Goal: Complete application form

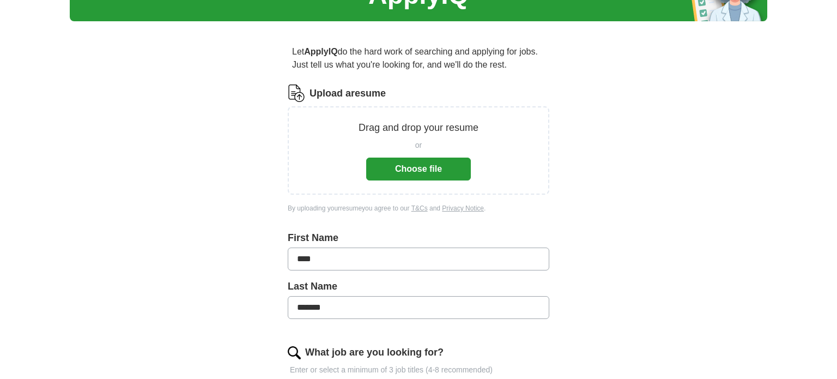
scroll to position [102, 0]
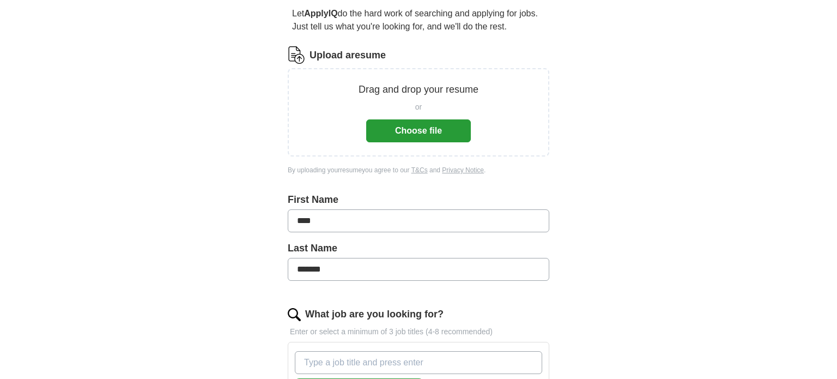
click at [428, 130] on button "Choose file" at bounding box center [418, 130] width 105 height 23
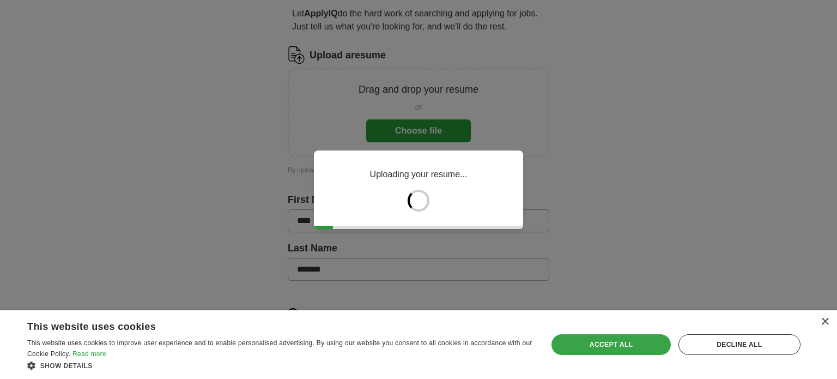
click at [615, 343] on div "Accept all" at bounding box center [610, 344] width 119 height 21
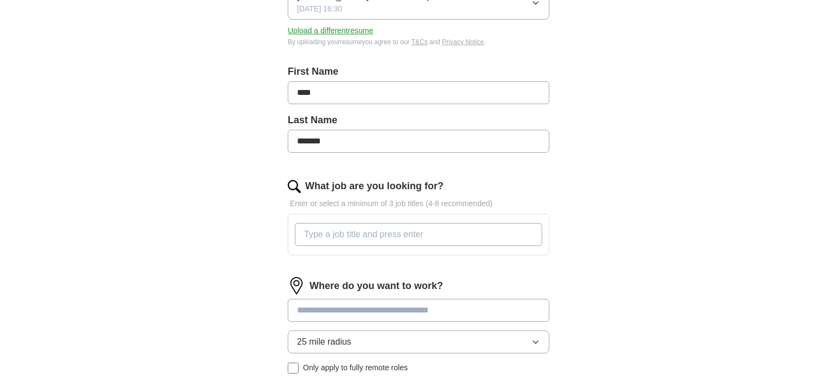
scroll to position [308, 0]
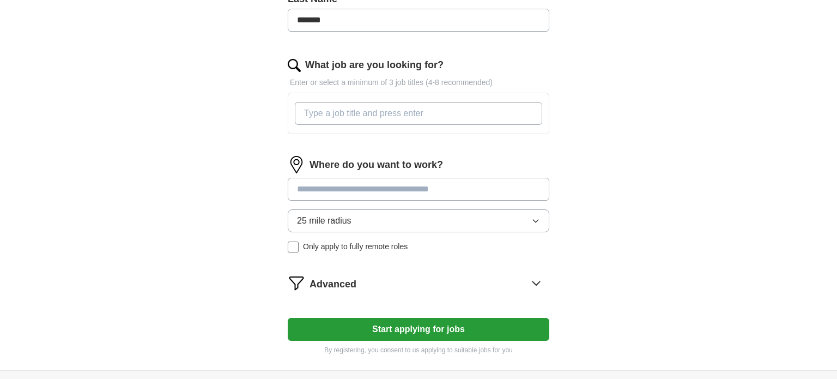
click at [331, 111] on input "What job are you looking for?" at bounding box center [418, 113] width 247 height 23
click at [351, 185] on div "Where do you want to work? 25 mile radius Only apply to fully remote roles" at bounding box center [418, 208] width 261 height 105
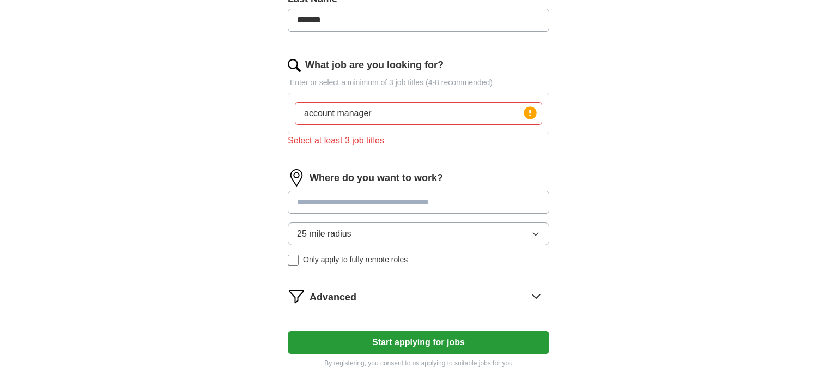
click at [382, 115] on input "account manager" at bounding box center [418, 113] width 247 height 23
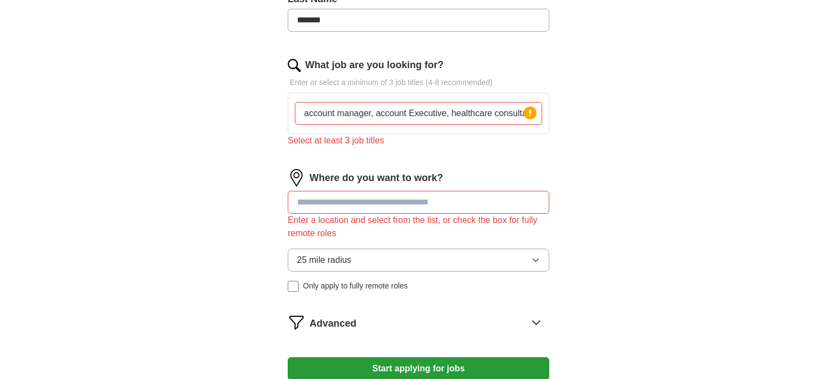
scroll to position [0, 1]
type input "account manager, account Executive, healthcare consultant"
click at [678, 140] on div "ApplyIQ Let ApplyIQ do the hard work of searching and applying for jobs. Just t…" at bounding box center [418, 67] width 697 height 684
click at [412, 197] on input at bounding box center [418, 202] width 261 height 23
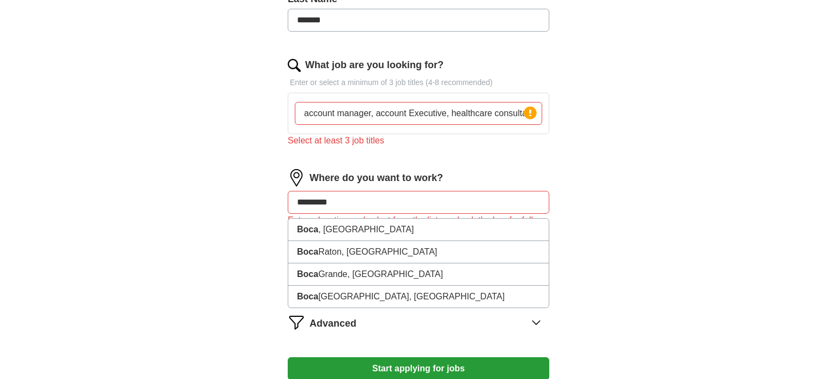
type input "**********"
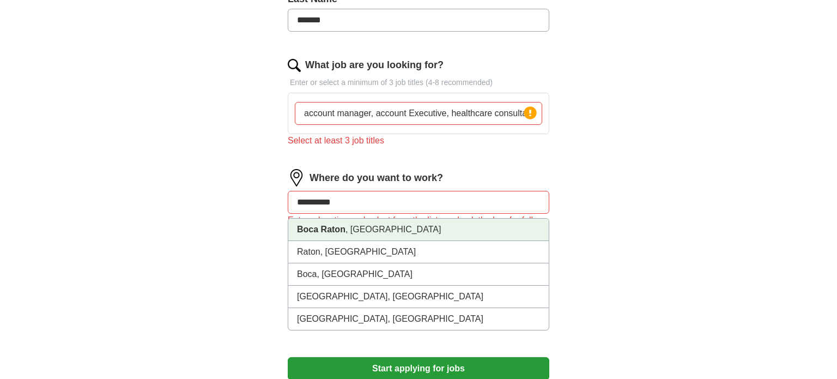
click at [379, 225] on li "[GEOGRAPHIC_DATA] , [GEOGRAPHIC_DATA]" at bounding box center [418, 229] width 260 height 22
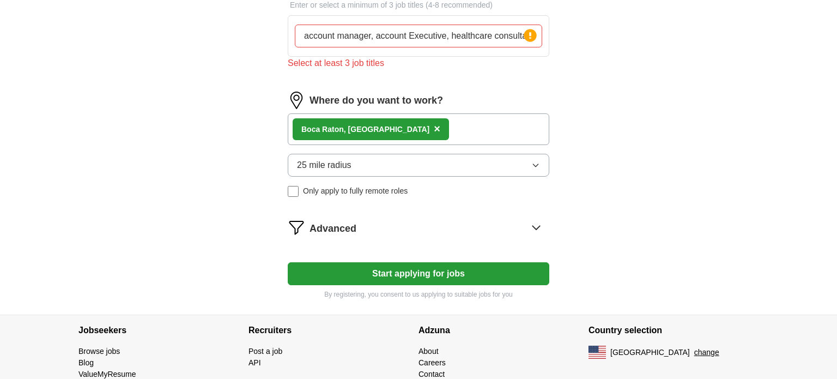
scroll to position [387, 0]
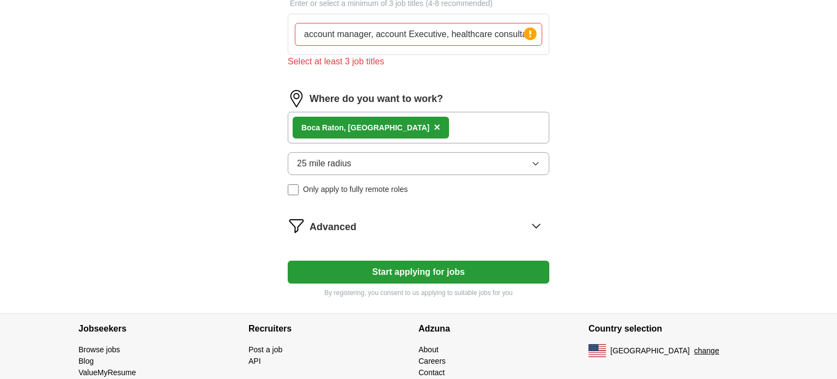
click at [477, 266] on button "Start applying for jobs" at bounding box center [418, 271] width 261 height 23
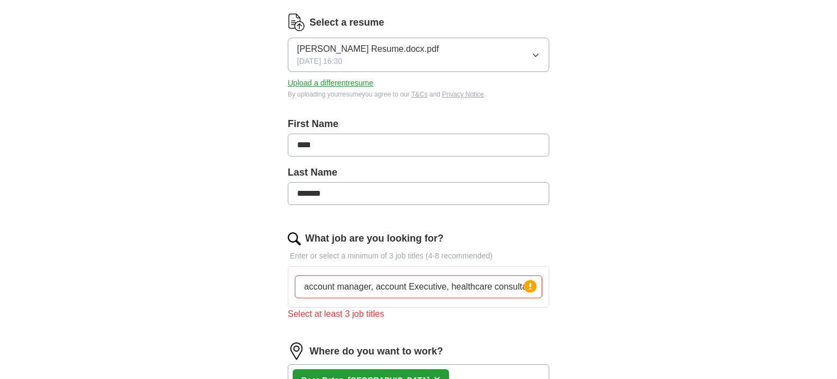
scroll to position [188, 0]
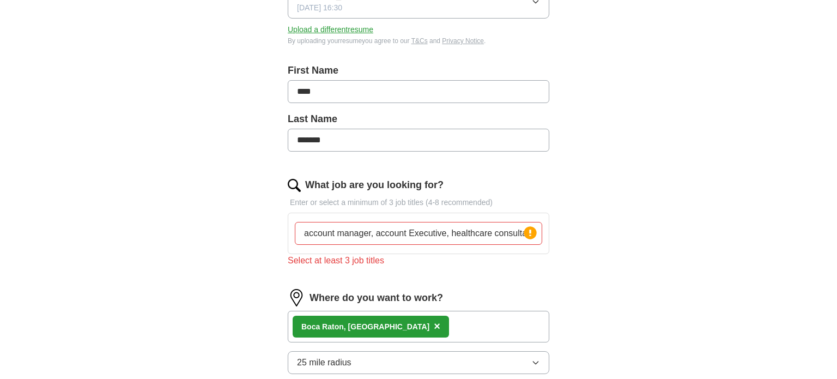
click at [304, 234] on input "account manager, account Executive, healthcare consultant" at bounding box center [418, 233] width 247 height 23
drag, startPoint x: 307, startPoint y: 231, endPoint x: 755, endPoint y: 251, distance: 448.1
click at [755, 251] on div "ApplyIQ Let ApplyIQ do the hard work of searching and applying for jobs. Just t…" at bounding box center [418, 203] width 697 height 716
type input "a"
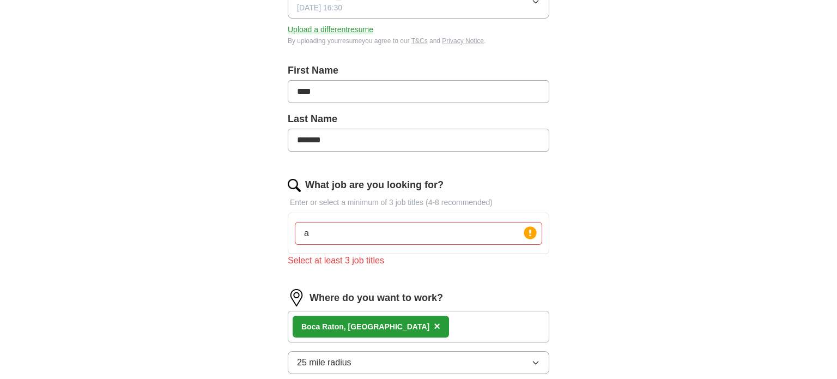
scroll to position [0, 0]
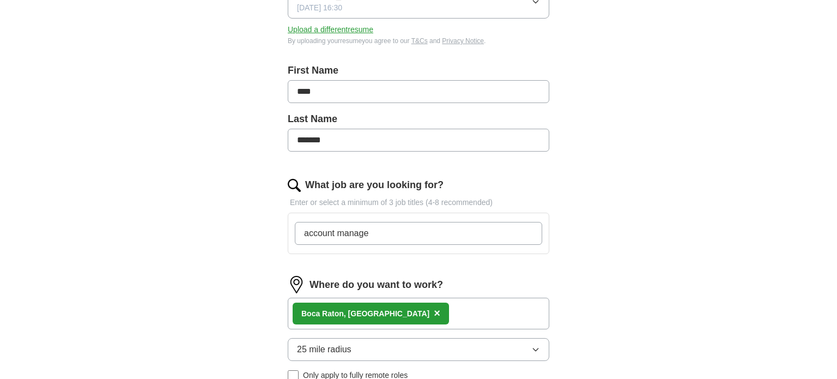
type input "account manager"
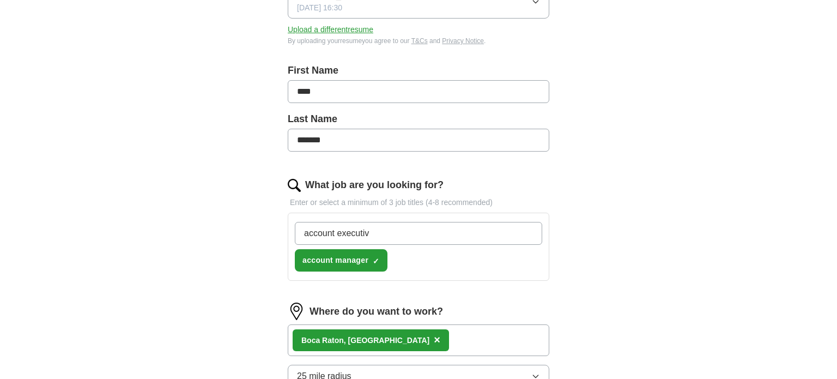
type input "account executive"
type input "healthcare consultant"
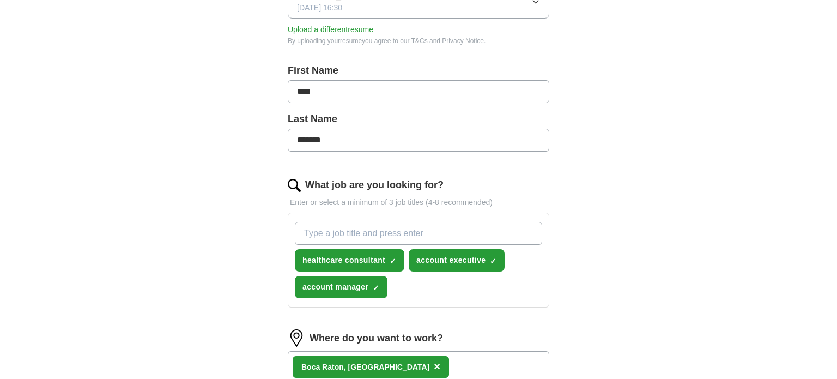
click at [646, 138] on div "ApplyIQ Let ApplyIQ do the hard work of searching and applying for jobs. Just t…" at bounding box center [418, 198] width 697 height 707
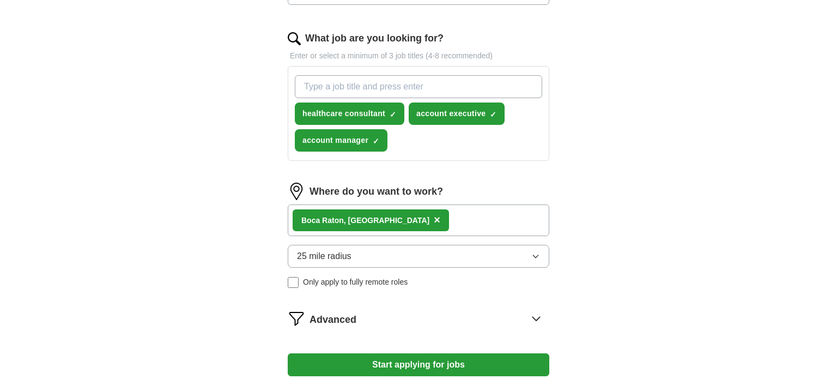
scroll to position [398, 0]
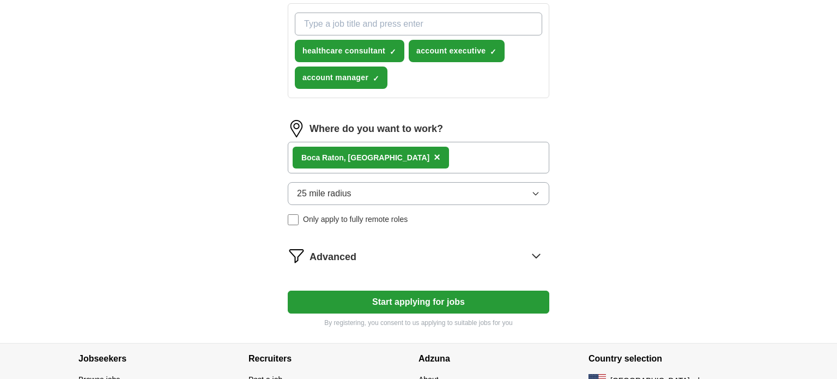
click at [415, 298] on button "Start applying for jobs" at bounding box center [418, 301] width 261 height 23
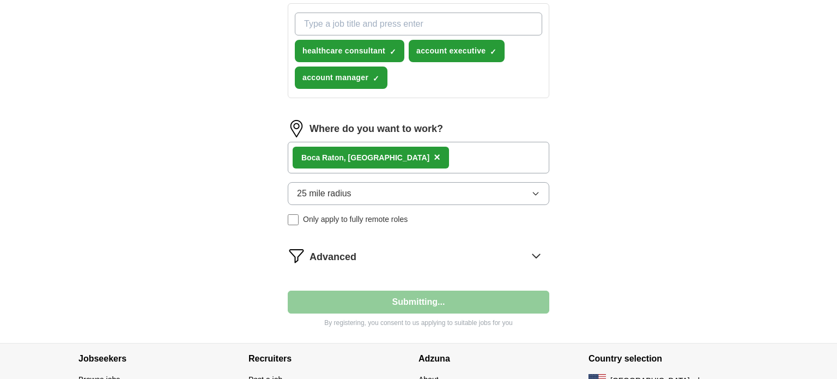
select select "**"
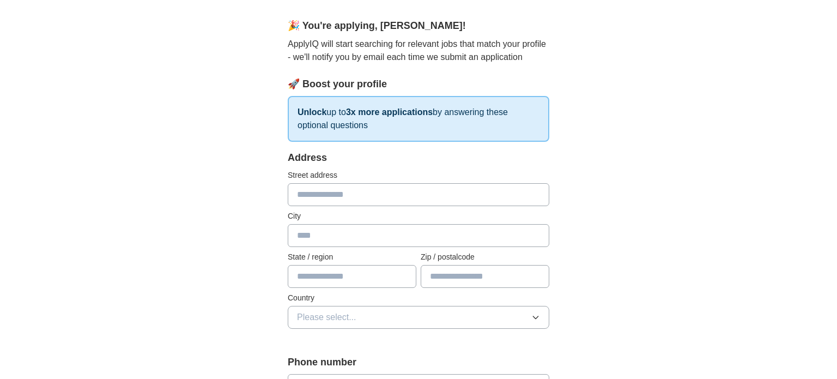
scroll to position [150, 0]
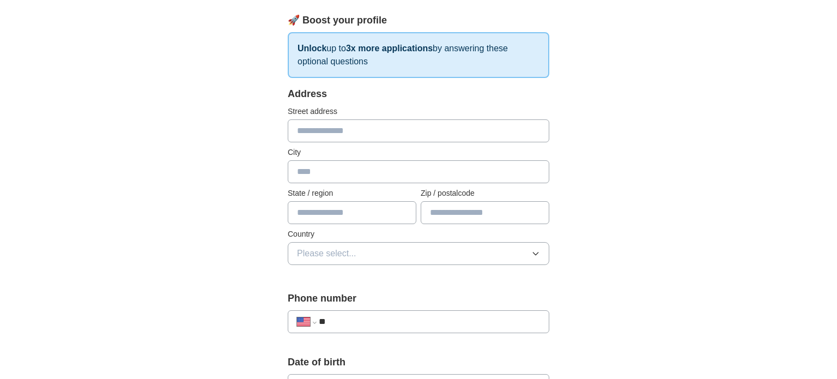
click at [399, 139] on input "text" at bounding box center [418, 130] width 261 height 23
type input "**********"
type input "****"
type input "**********"
type input "*******"
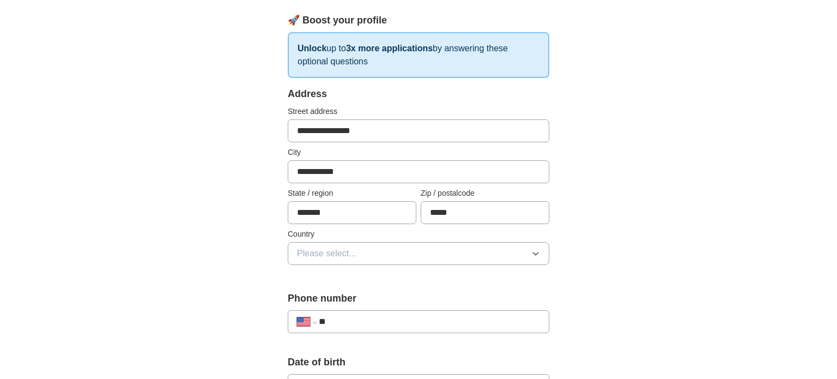
type input "*****"
click at [181, 219] on div "**********" at bounding box center [418, 379] width 697 height 992
click at [414, 255] on button "Please select..." at bounding box center [418, 253] width 261 height 23
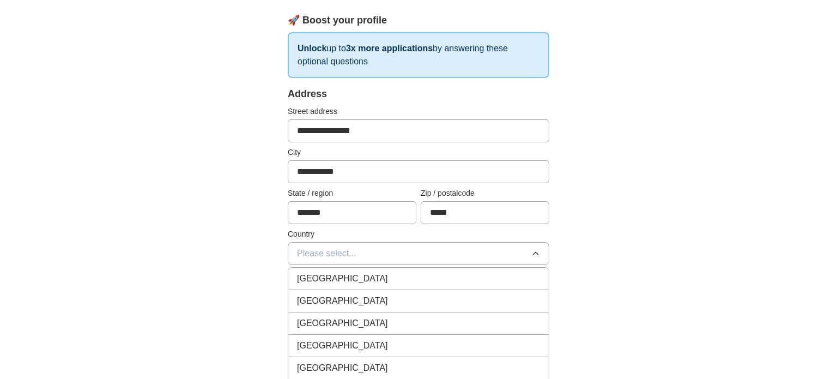
click at [374, 298] on div "United States" at bounding box center [418, 300] width 243 height 13
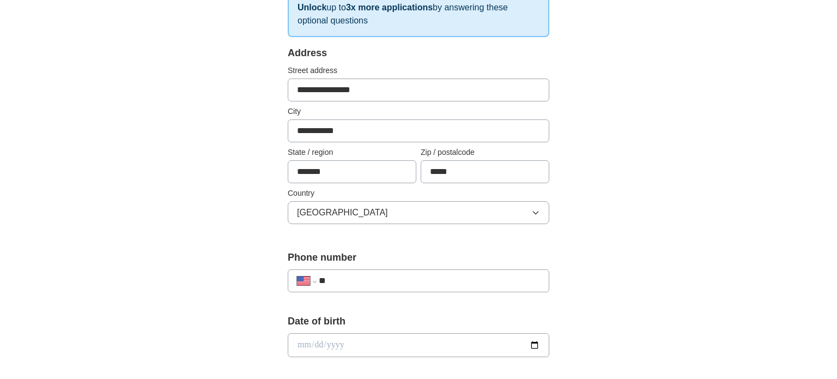
scroll to position [344, 0]
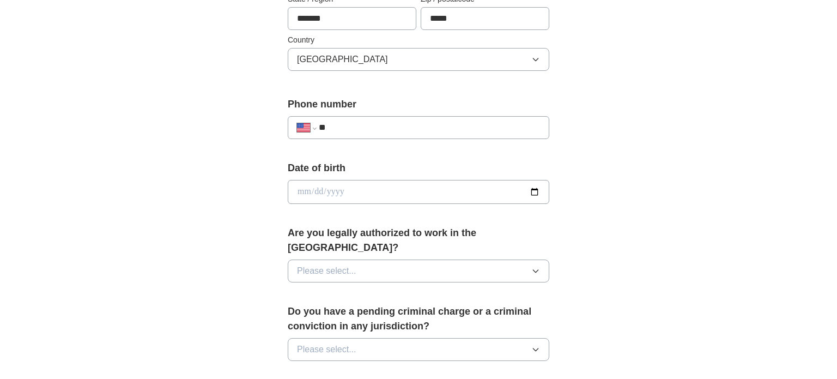
click at [359, 126] on input "**" at bounding box center [429, 127] width 221 height 13
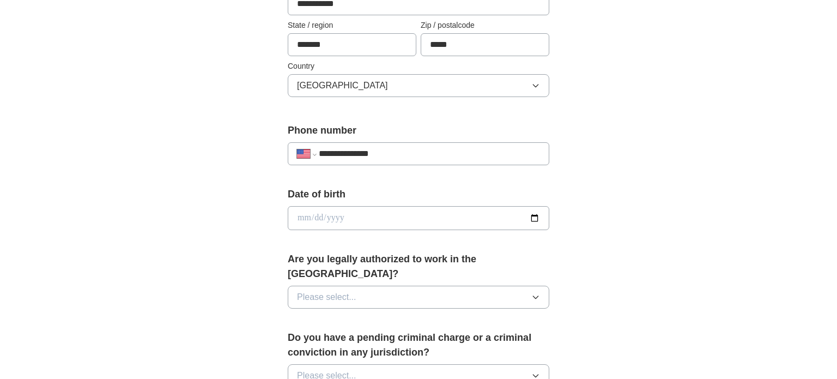
scroll to position [320, 0]
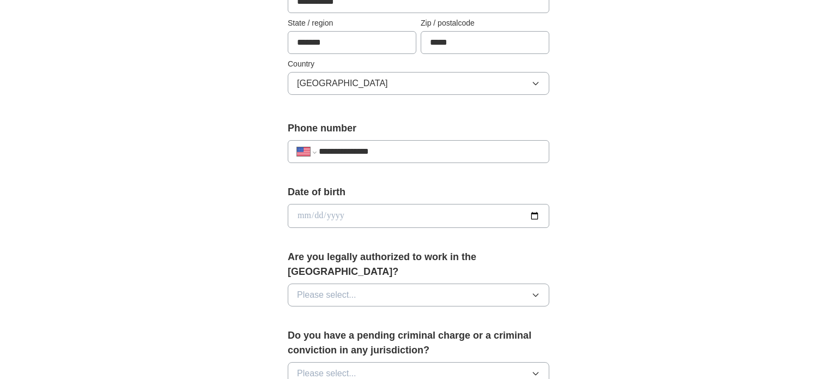
type input "**********"
click at [346, 213] on input "date" at bounding box center [418, 216] width 261 height 24
click at [535, 214] on input "date" at bounding box center [418, 216] width 261 height 24
click at [361, 205] on input "date" at bounding box center [418, 216] width 261 height 24
type input "**********"
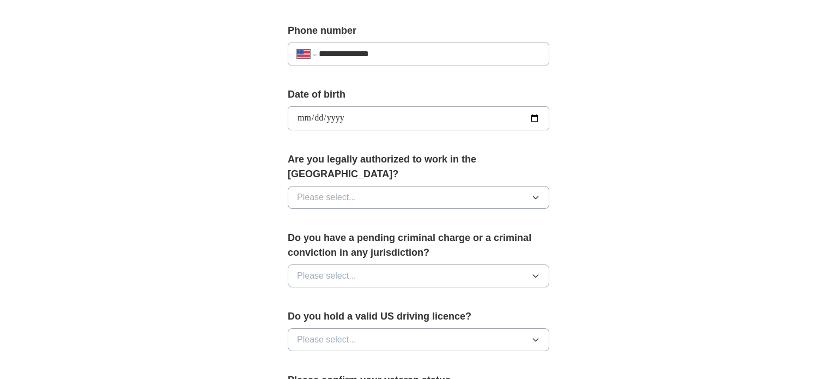
scroll to position [424, 0]
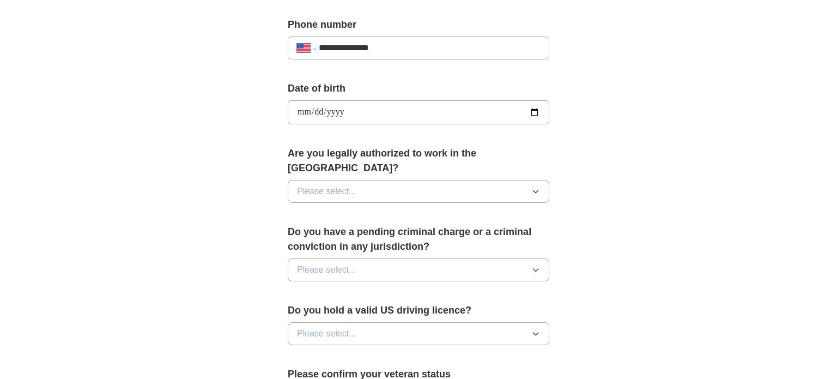
click at [495, 180] on button "Please select..." at bounding box center [418, 191] width 261 height 23
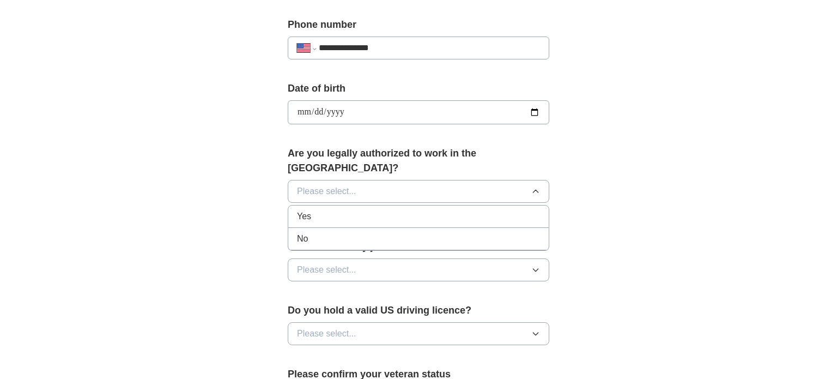
click at [465, 209] on li "Yes" at bounding box center [418, 216] width 260 height 22
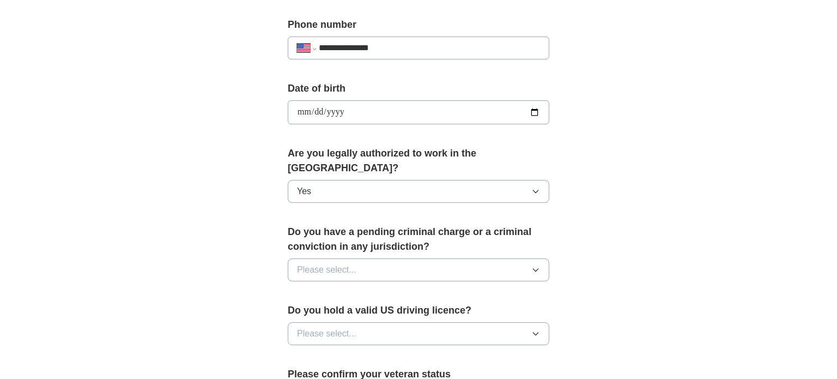
click at [452, 258] on button "Please select..." at bounding box center [418, 269] width 261 height 23
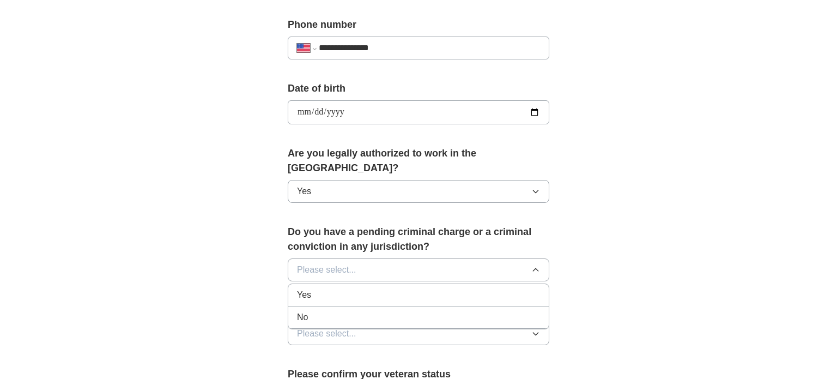
click at [419, 310] on div "No" at bounding box center [418, 316] width 243 height 13
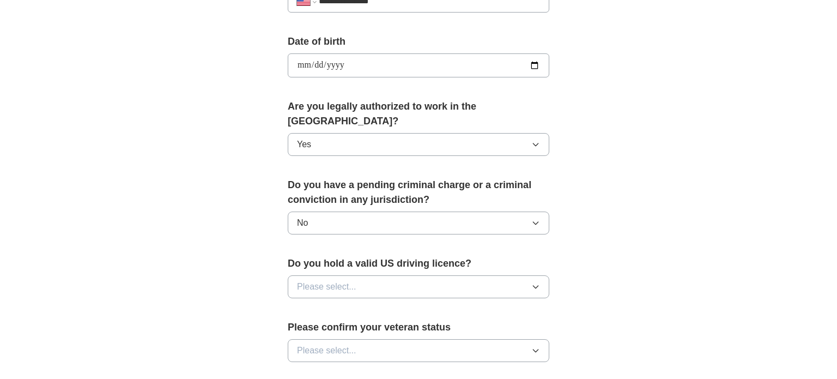
scroll to position [472, 0]
click at [471, 274] on button "Please select..." at bounding box center [418, 285] width 261 height 23
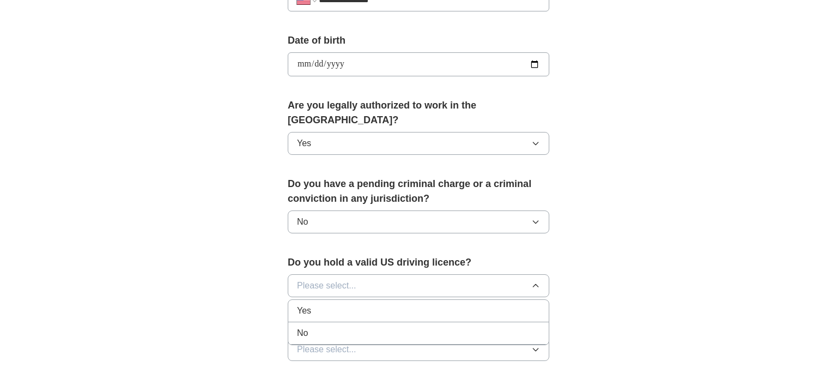
click at [441, 304] on div "Yes" at bounding box center [418, 310] width 243 height 13
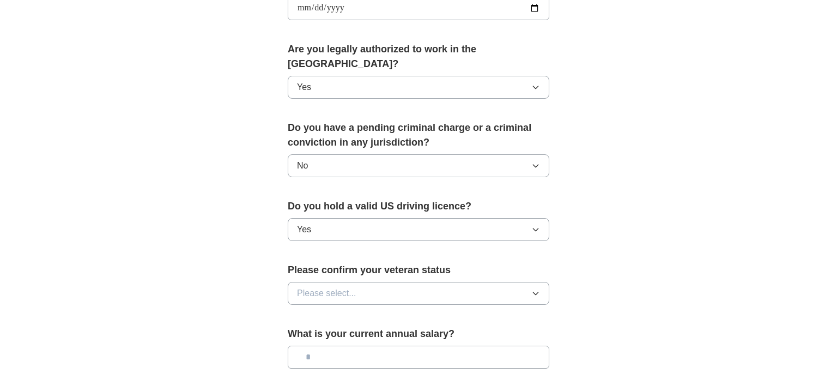
scroll to position [538, 0]
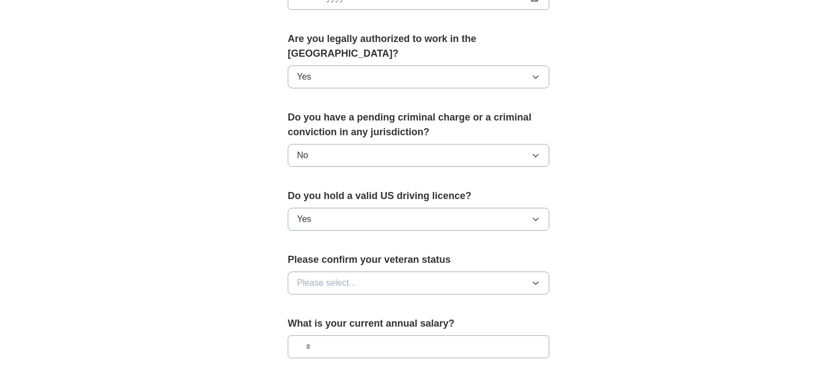
click at [457, 282] on div "Please confirm your veteran status Please select..." at bounding box center [418, 277] width 261 height 51
click at [460, 271] on button "Please select..." at bounding box center [418, 282] width 261 height 23
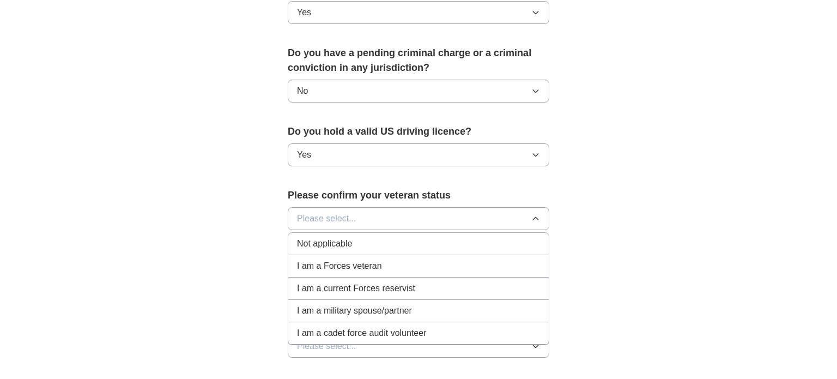
scroll to position [603, 0]
click at [404, 236] on div "Not applicable" at bounding box center [418, 242] width 243 height 13
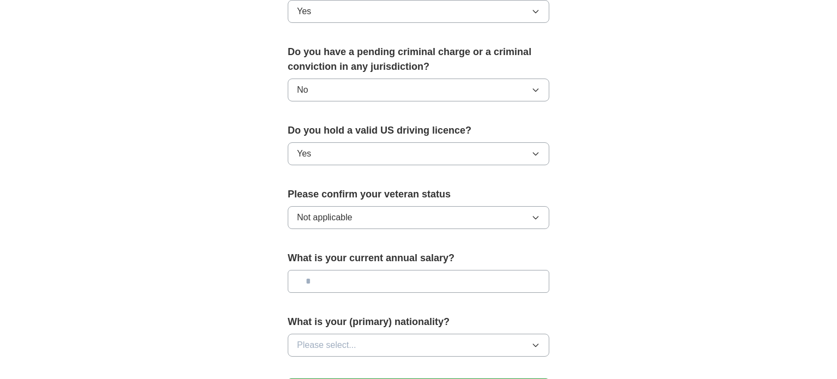
click at [395, 270] on input "text" at bounding box center [418, 281] width 261 height 23
type input "*******"
click at [436, 333] on button "Please select..." at bounding box center [418, 344] width 261 height 23
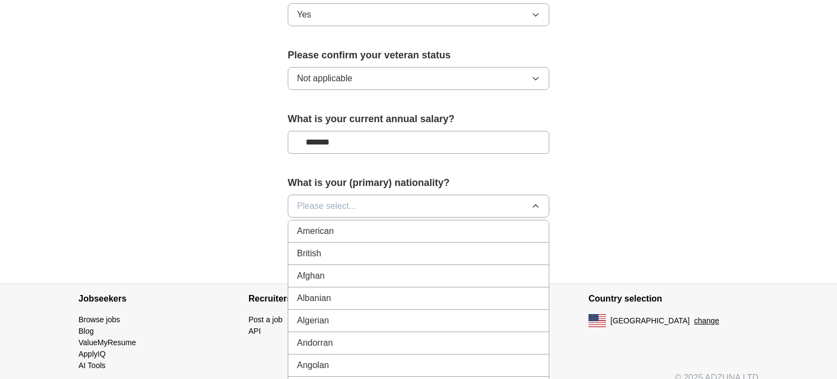
click at [324, 224] on span "American" at bounding box center [315, 230] width 37 height 13
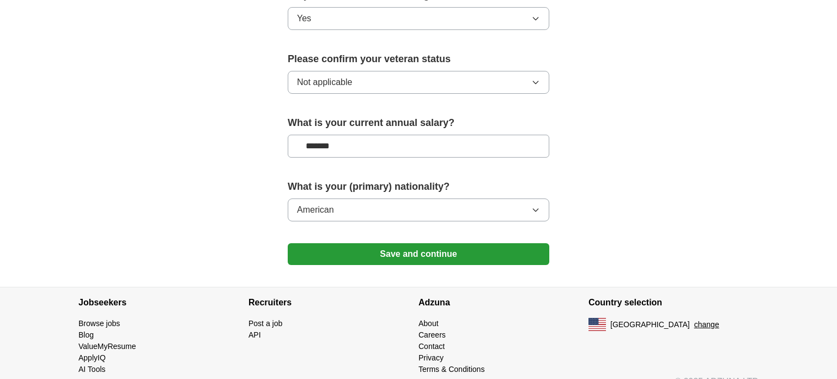
click at [361, 243] on button "Save and continue" at bounding box center [418, 254] width 261 height 22
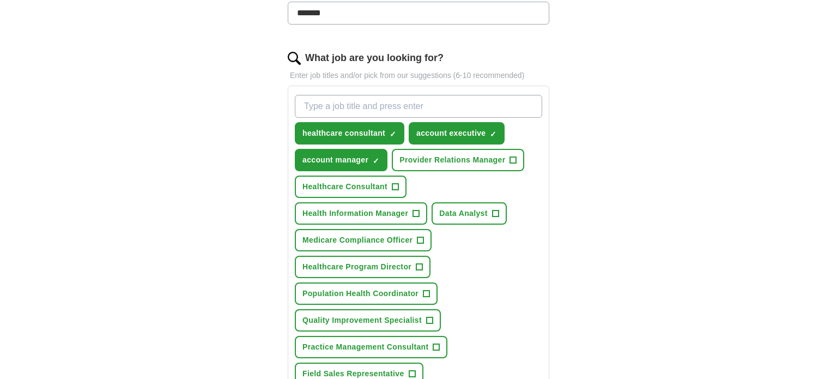
scroll to position [316, 0]
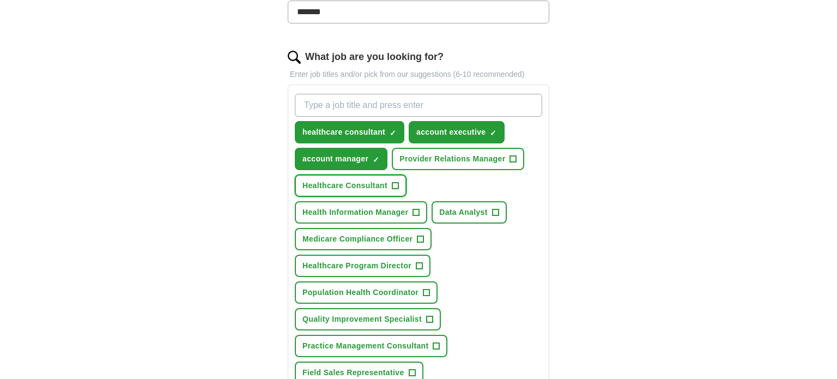
click at [395, 184] on span "+" at bounding box center [395, 185] width 7 height 9
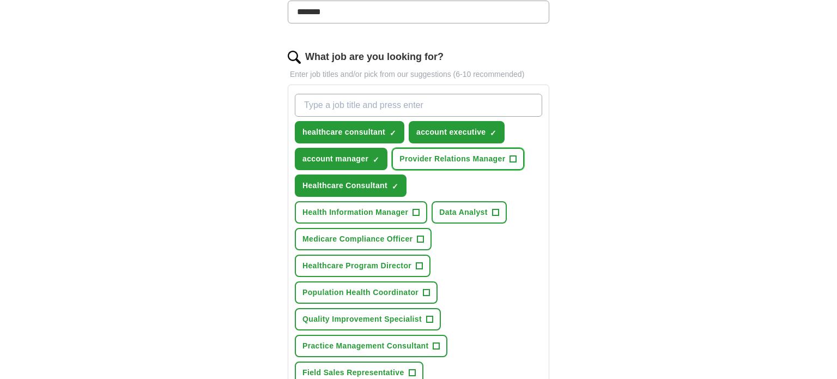
click at [511, 157] on span "+" at bounding box center [513, 159] width 7 height 9
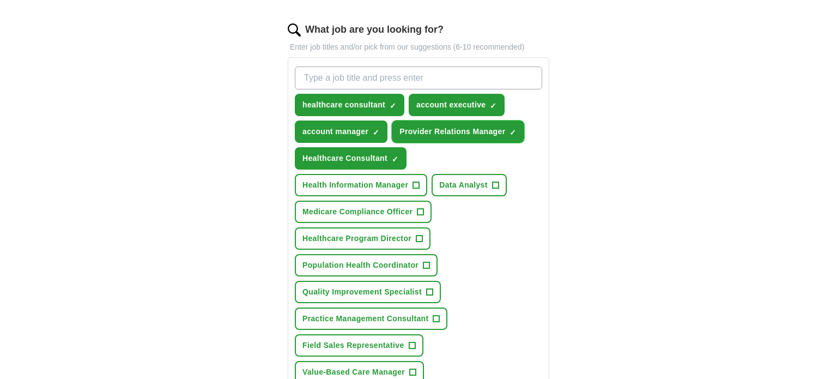
scroll to position [346, 0]
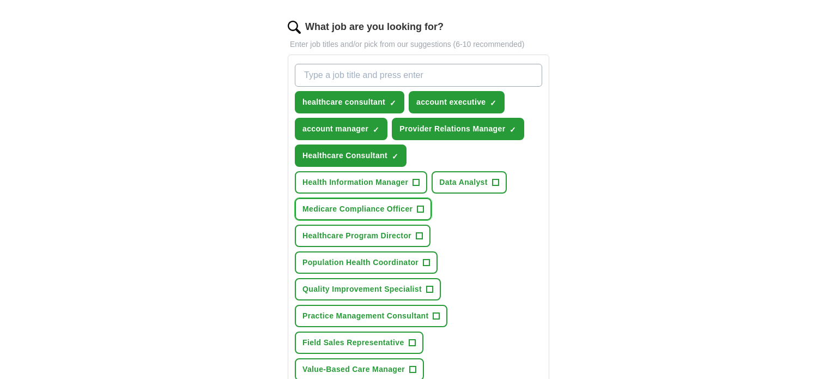
click at [420, 205] on span "+" at bounding box center [420, 209] width 7 height 9
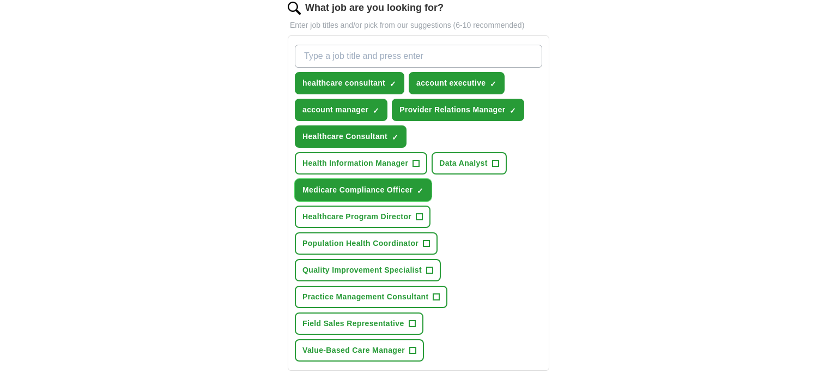
scroll to position [394, 0]
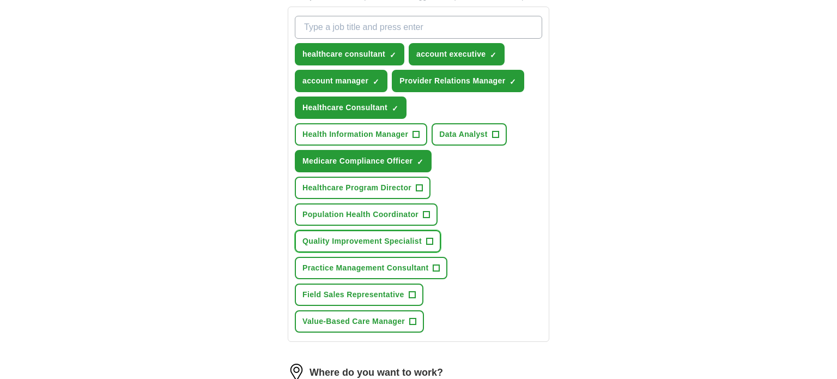
click at [431, 237] on span "+" at bounding box center [429, 241] width 7 height 9
click at [437, 264] on span "+" at bounding box center [436, 268] width 7 height 9
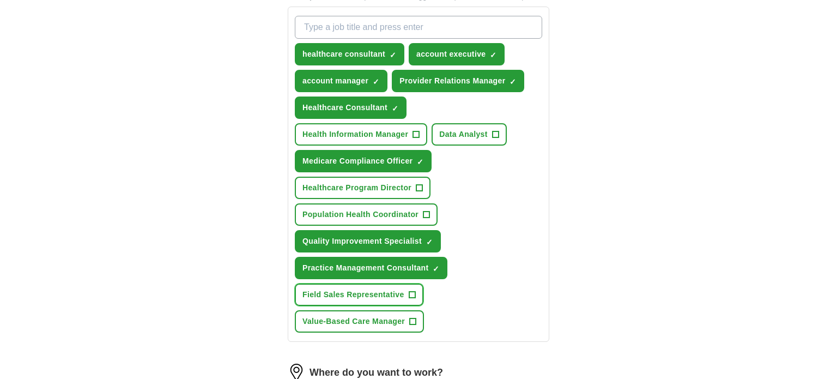
click at [411, 290] on span "+" at bounding box center [411, 294] width 7 height 9
click at [416, 318] on span "+" at bounding box center [412, 321] width 7 height 7
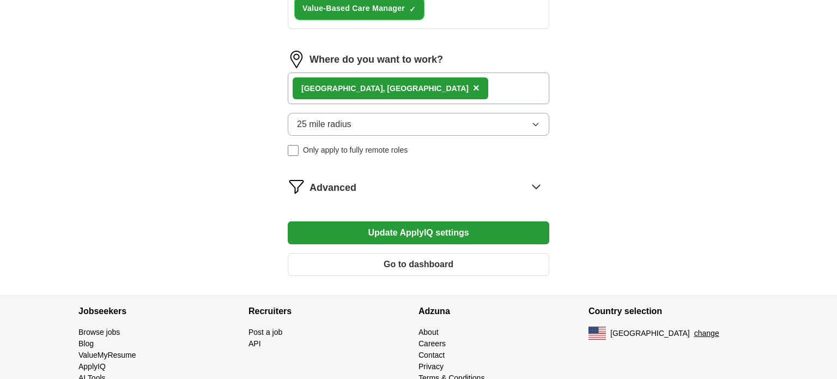
scroll to position [712, 0]
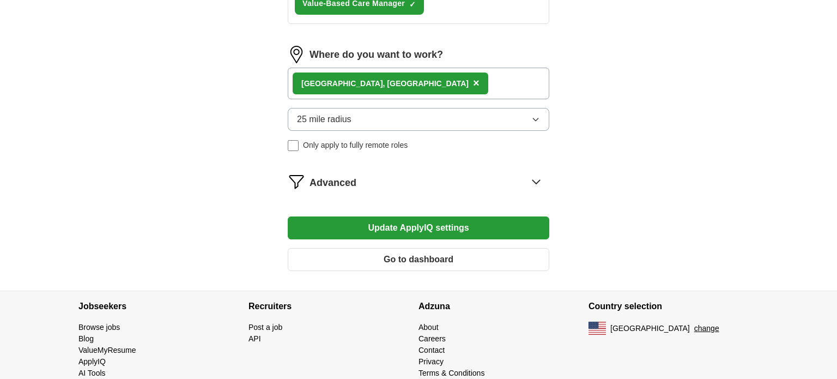
click at [436, 221] on button "Update ApplyIQ settings" at bounding box center [418, 227] width 261 height 23
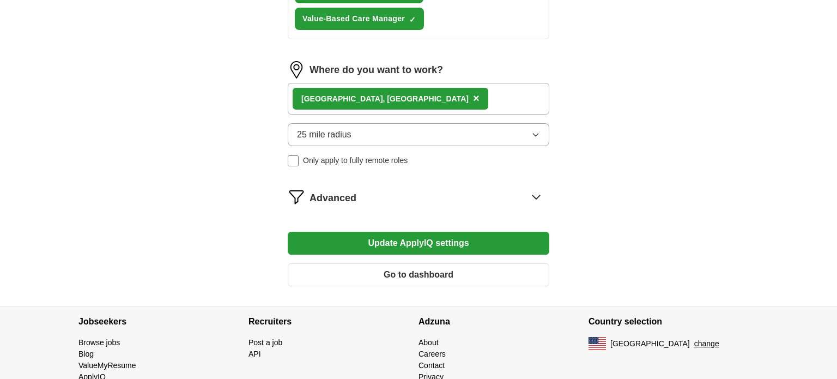
scroll to position [727, 0]
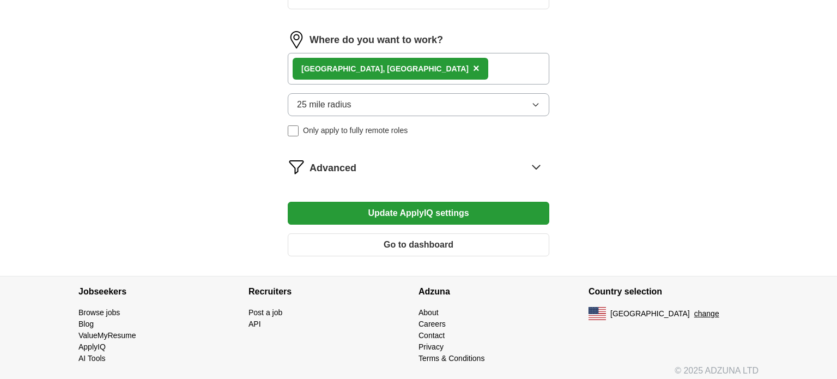
click at [432, 204] on button "Update ApplyIQ settings" at bounding box center [418, 213] width 261 height 23
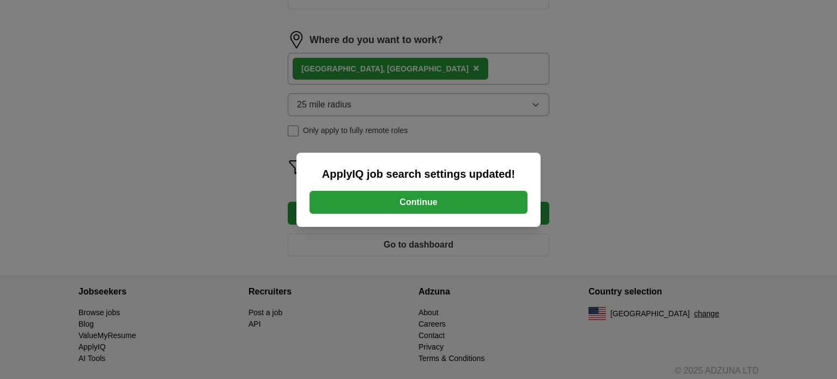
click at [436, 199] on button "Continue" at bounding box center [418, 202] width 218 height 23
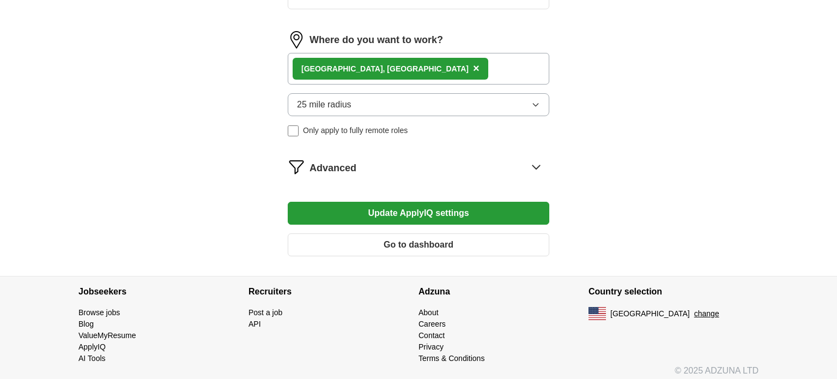
click at [428, 234] on button "Go to dashboard" at bounding box center [418, 244] width 261 height 23
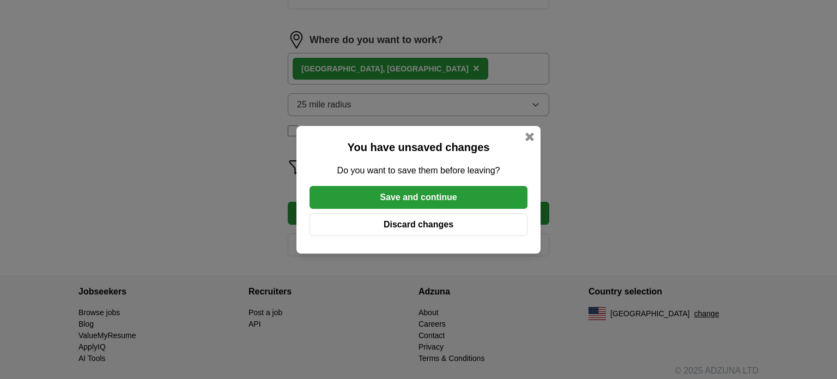
click at [475, 190] on button "Save and continue" at bounding box center [418, 197] width 218 height 23
